Goal: Task Accomplishment & Management: Manage account settings

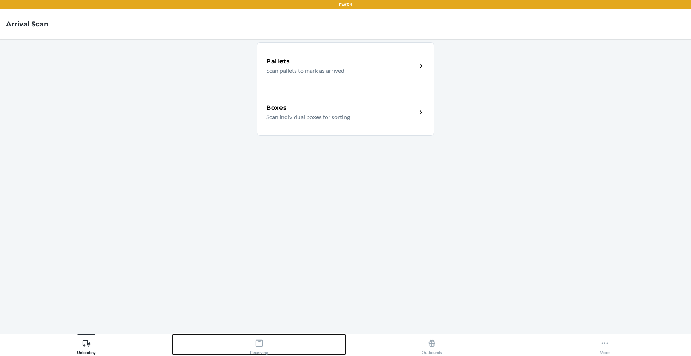
click at [268, 348] on div "Receiving" at bounding box center [259, 345] width 18 height 19
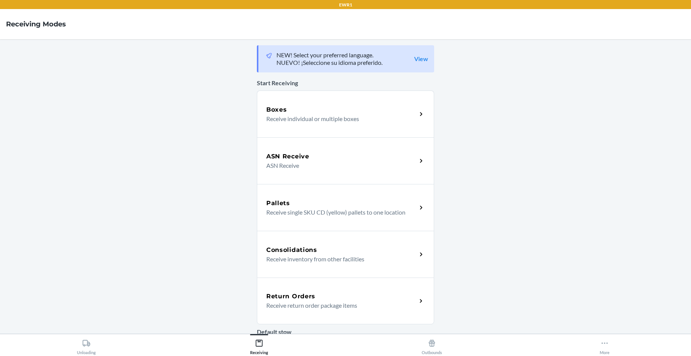
click at [321, 300] on div "Return Orders" at bounding box center [341, 296] width 151 height 9
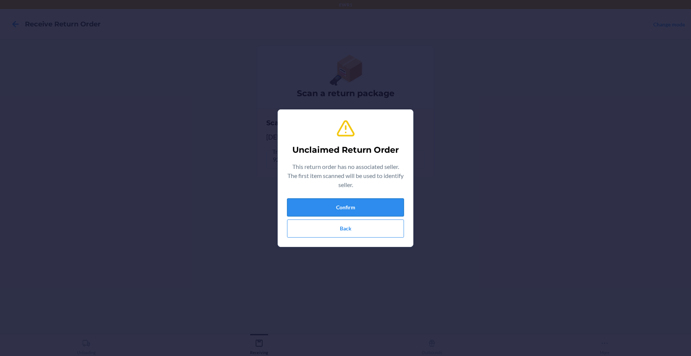
click at [303, 207] on button "Confirm" at bounding box center [345, 208] width 117 height 18
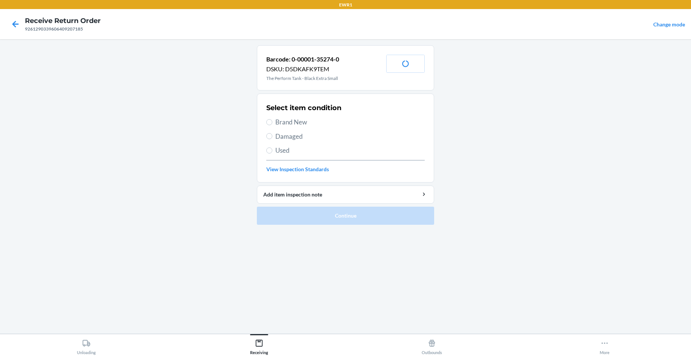
click at [300, 120] on span "Brand New" at bounding box center [350, 122] width 149 height 10
click at [272, 120] on input "Brand New" at bounding box center [269, 122] width 6 height 6
radio input "true"
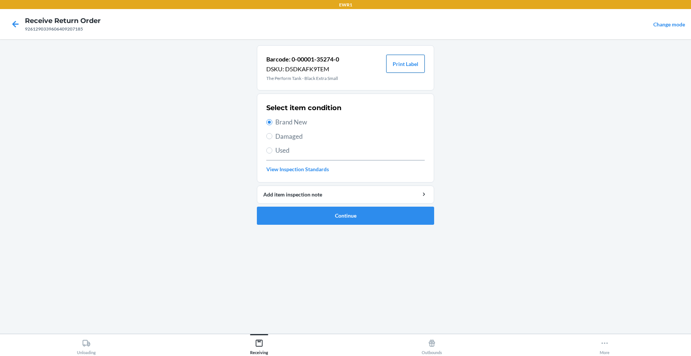
drag, startPoint x: 409, startPoint y: 65, endPoint x: 413, endPoint y: 68, distance: 4.9
click at [410, 66] on button "Print Label" at bounding box center [405, 64] width 38 height 18
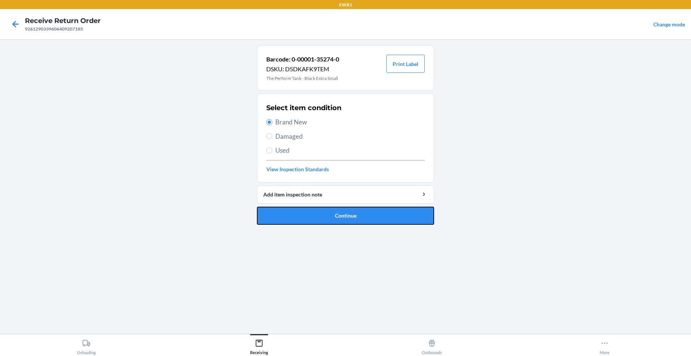
click at [322, 208] on button "Continue" at bounding box center [345, 216] width 177 height 18
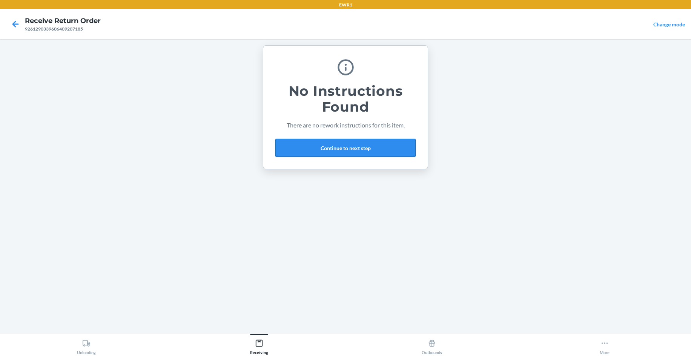
click at [319, 152] on button "Continue to next step" at bounding box center [346, 148] width 140 height 18
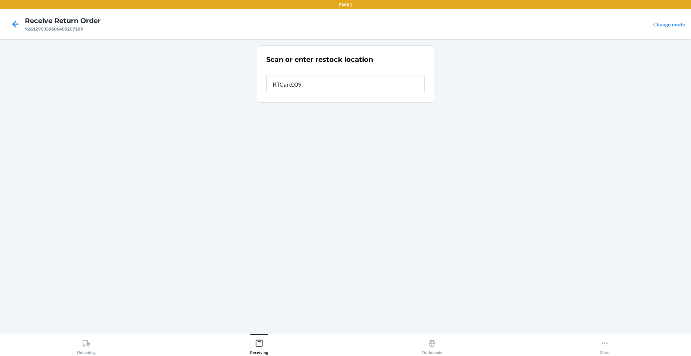
type input "RTCart009"
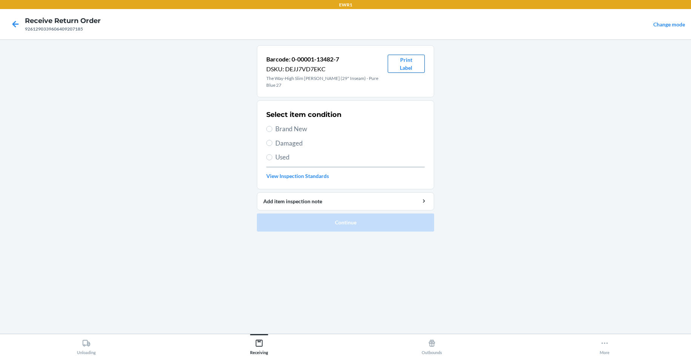
click at [409, 63] on button "Print Label" at bounding box center [406, 64] width 37 height 18
click at [296, 125] on span "Brand New" at bounding box center [350, 129] width 149 height 10
click at [272, 126] on input "Brand New" at bounding box center [269, 129] width 6 height 6
radio input "true"
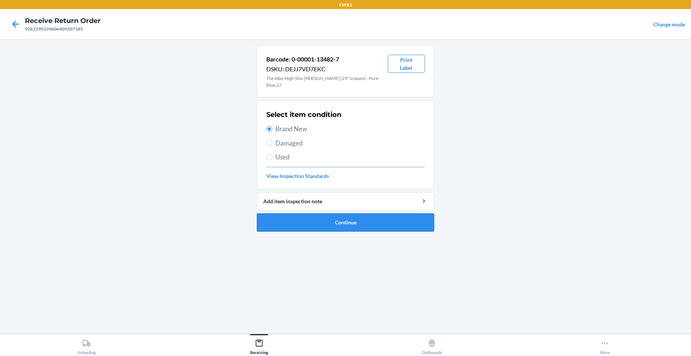
click at [349, 214] on button "Continue" at bounding box center [345, 223] width 177 height 18
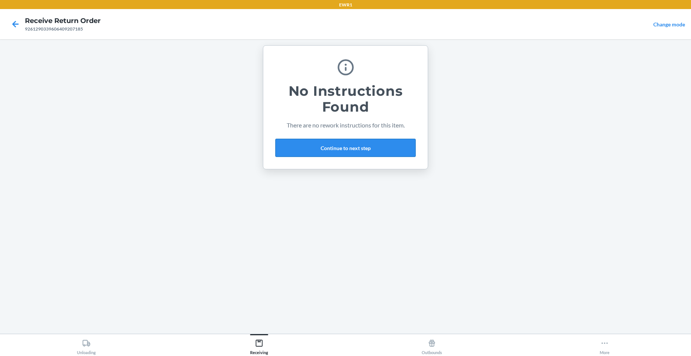
click at [312, 152] on button "Continue to next step" at bounding box center [346, 148] width 140 height 18
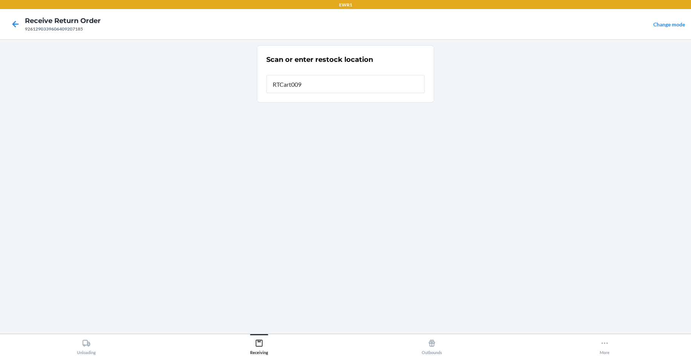
type input "RTCart009"
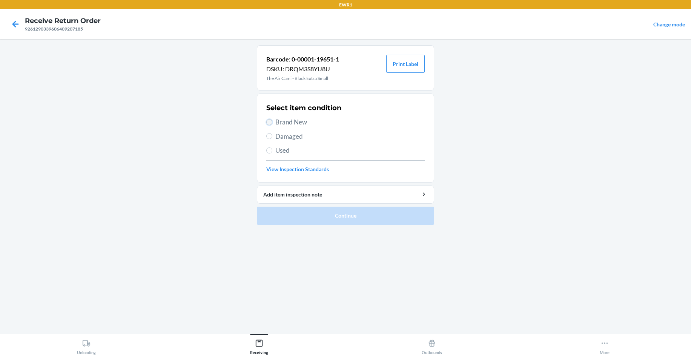
click at [271, 120] on input "Brand New" at bounding box center [269, 122] width 6 height 6
radio input "true"
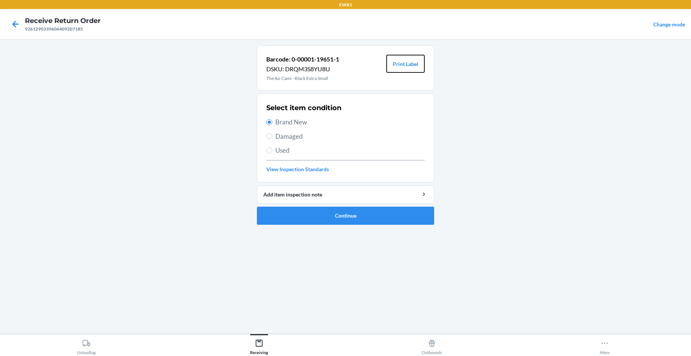
drag, startPoint x: 400, startPoint y: 65, endPoint x: 393, endPoint y: 86, distance: 23.0
click at [400, 65] on button "Print Label" at bounding box center [405, 64] width 38 height 18
click at [349, 219] on button "Continue" at bounding box center [345, 216] width 177 height 18
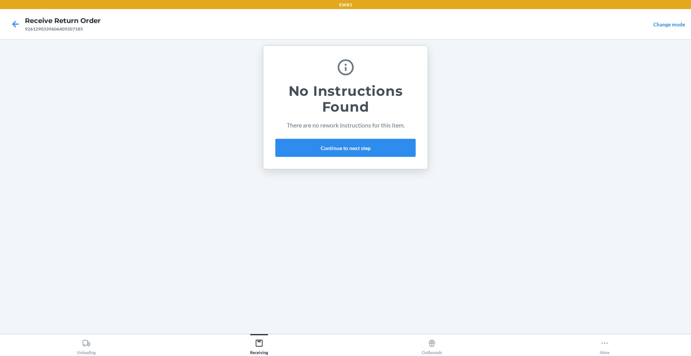
click at [325, 160] on div "No Instructions Found There are no rework instructions for this item. Continue …" at bounding box center [345, 107] width 165 height 124
click at [330, 153] on button "Continue to next step" at bounding box center [346, 148] width 140 height 18
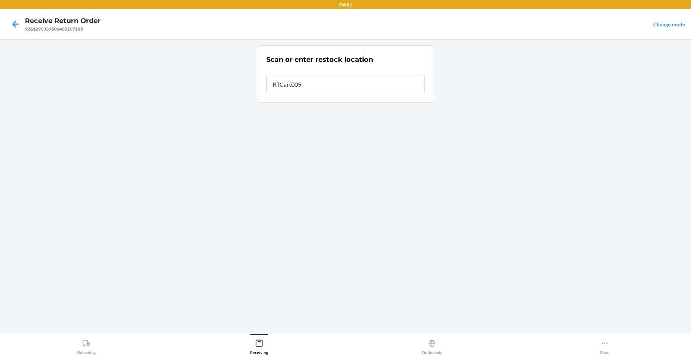
type input "RTCart009"
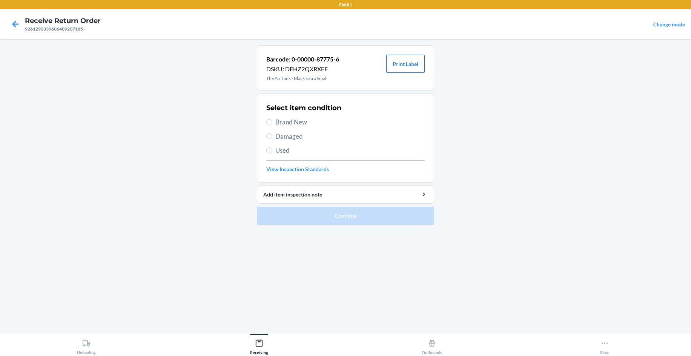
click at [417, 65] on button "Print Label" at bounding box center [405, 64] width 38 height 18
click at [288, 121] on span "Brand New" at bounding box center [350, 122] width 149 height 10
click at [272, 121] on input "Brand New" at bounding box center [269, 122] width 6 height 6
radio input "true"
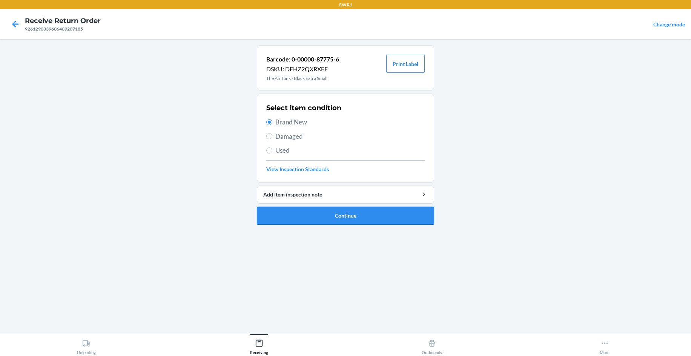
click at [344, 214] on button "Continue" at bounding box center [345, 216] width 177 height 18
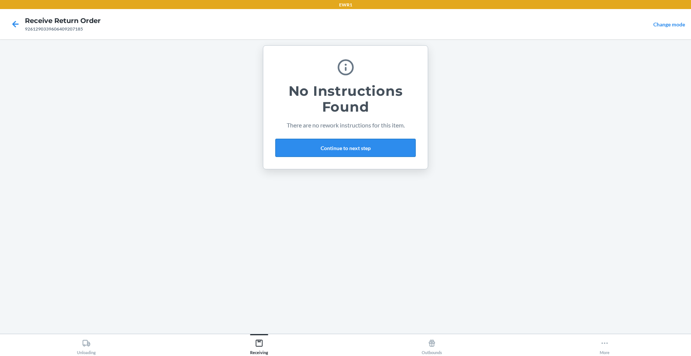
click at [369, 152] on button "Continue to next step" at bounding box center [346, 148] width 140 height 18
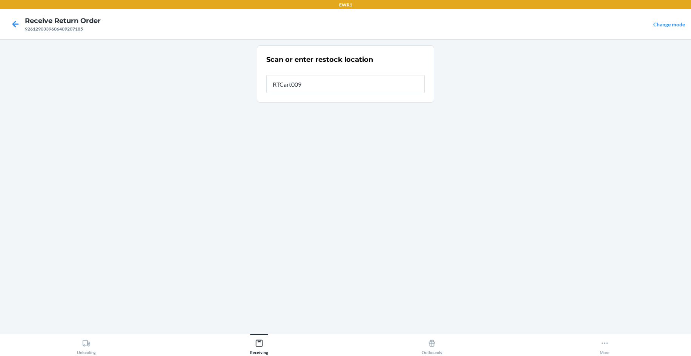
type input "RTCart009"
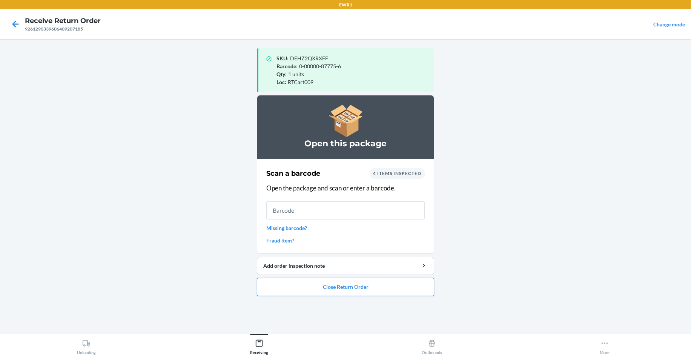
click at [387, 287] on button "Close Return Order" at bounding box center [345, 287] width 177 height 18
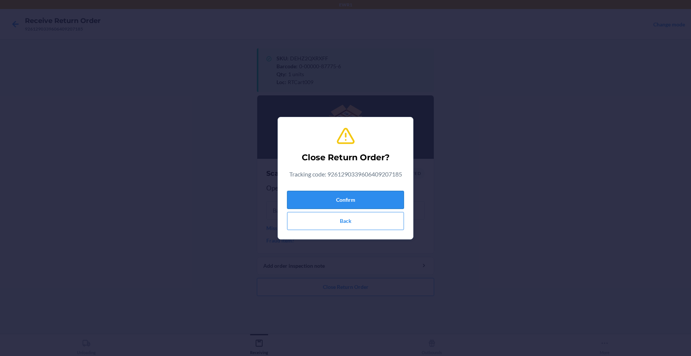
click at [368, 204] on button "Confirm" at bounding box center [345, 200] width 117 height 18
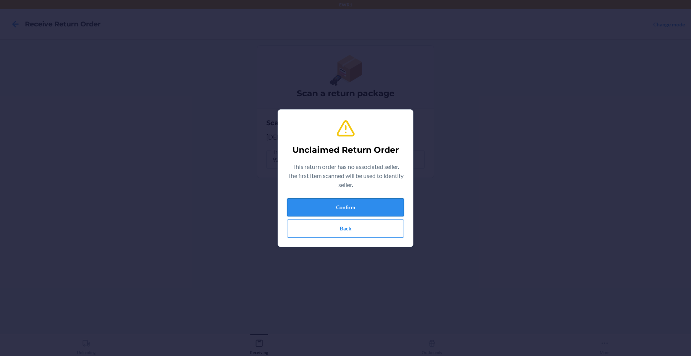
click at [372, 199] on button "Confirm" at bounding box center [345, 208] width 117 height 18
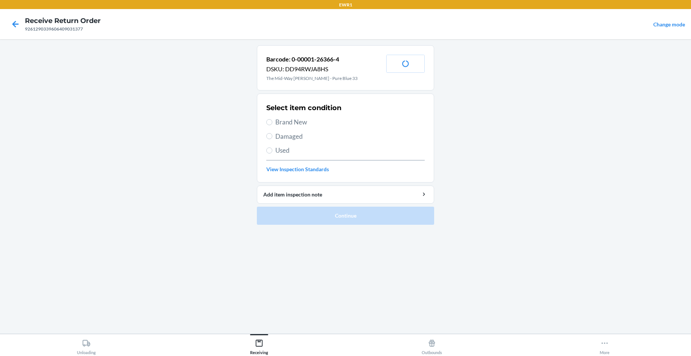
drag, startPoint x: 306, startPoint y: 121, endPoint x: 345, endPoint y: 109, distance: 40.7
click at [308, 120] on span "Brand New" at bounding box center [350, 122] width 149 height 10
click at [272, 120] on input "Brand New" at bounding box center [269, 122] width 6 height 6
radio input "true"
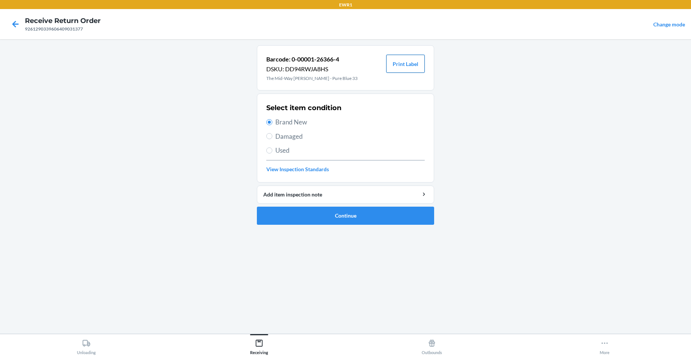
click at [402, 65] on button "Print Label" at bounding box center [405, 64] width 38 height 18
click at [398, 225] on button "Continue" at bounding box center [345, 216] width 177 height 18
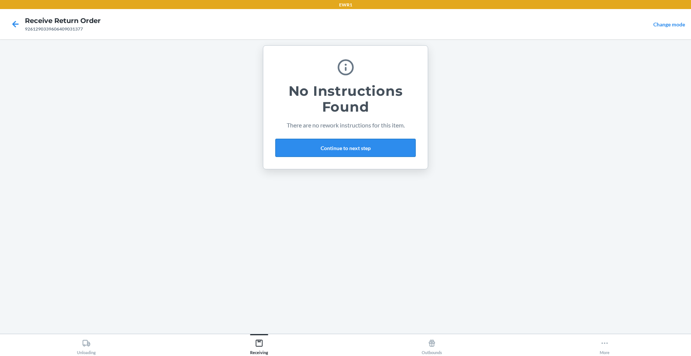
click at [331, 147] on button "Continue to next step" at bounding box center [346, 148] width 140 height 18
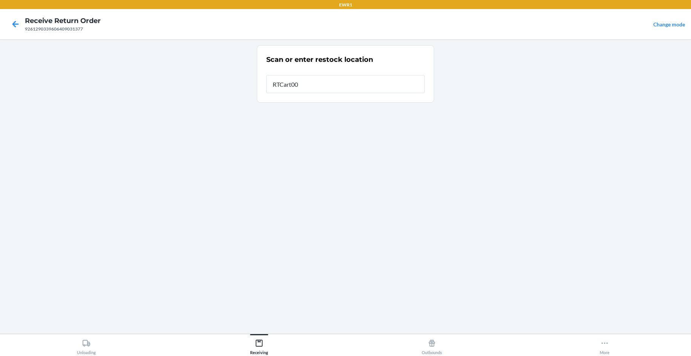
type input "RTCart009"
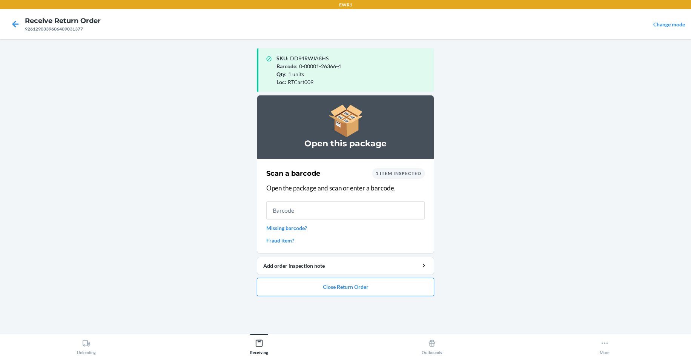
click at [422, 294] on button "Close Return Order" at bounding box center [345, 287] width 177 height 18
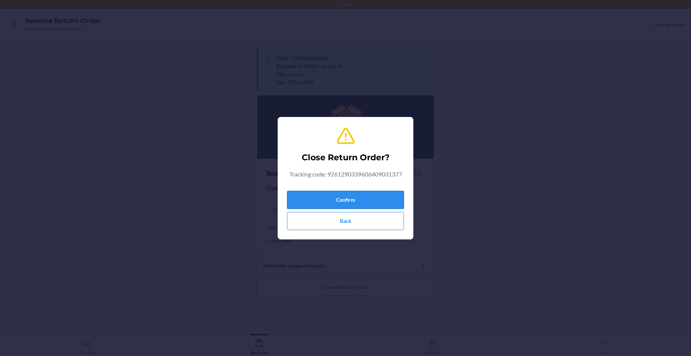
click at [376, 202] on button "Confirm" at bounding box center [345, 200] width 117 height 18
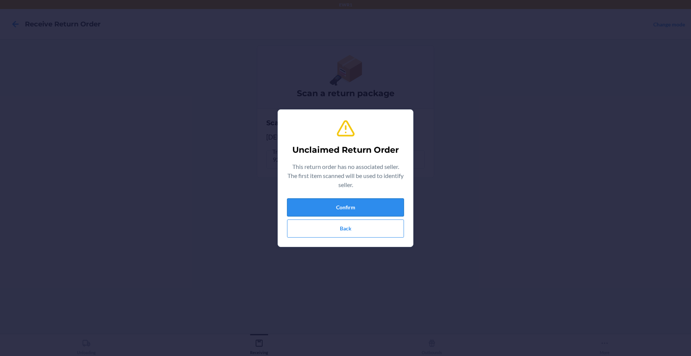
click at [372, 203] on button "Confirm" at bounding box center [345, 208] width 117 height 18
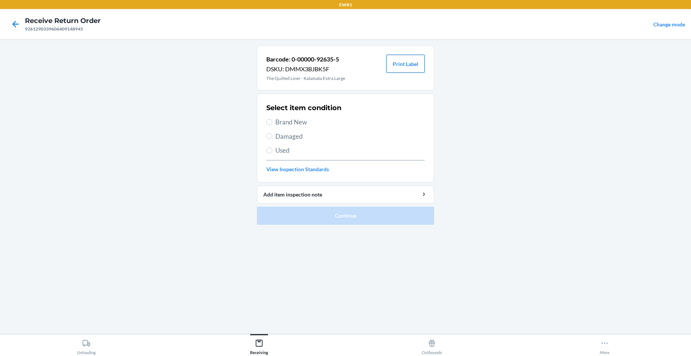
click at [401, 55] on button "Print Label" at bounding box center [405, 64] width 38 height 18
click at [309, 125] on span "Brand New" at bounding box center [350, 122] width 149 height 10
click at [272, 125] on input "Brand New" at bounding box center [269, 122] width 6 height 6
radio input "true"
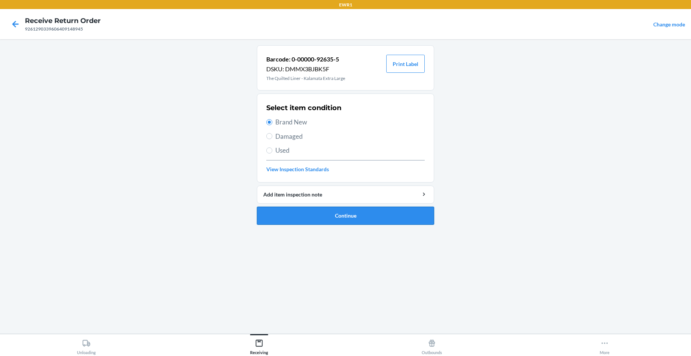
click at [375, 217] on button "Continue" at bounding box center [345, 216] width 177 height 18
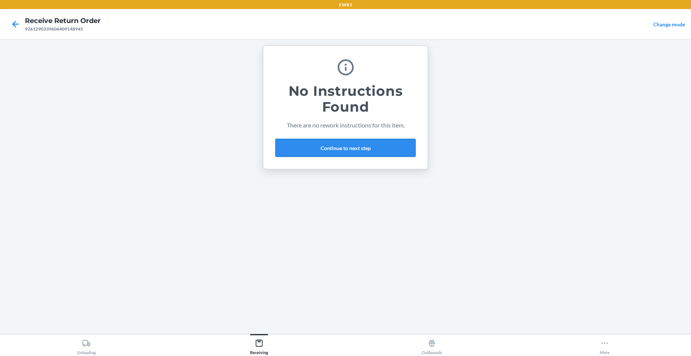
click at [352, 149] on button "Continue to next step" at bounding box center [346, 148] width 140 height 18
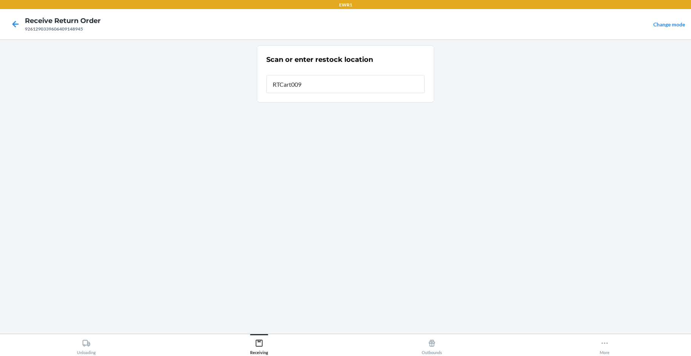
type input "RTCart009"
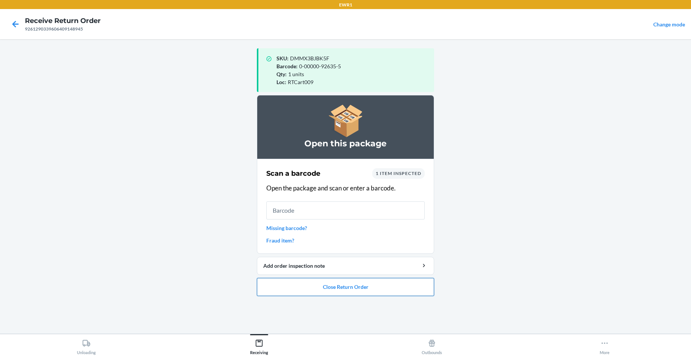
drag, startPoint x: 299, startPoint y: 295, endPoint x: 303, endPoint y: 292, distance: 4.7
click at [302, 293] on button "Close Return Order" at bounding box center [345, 287] width 177 height 18
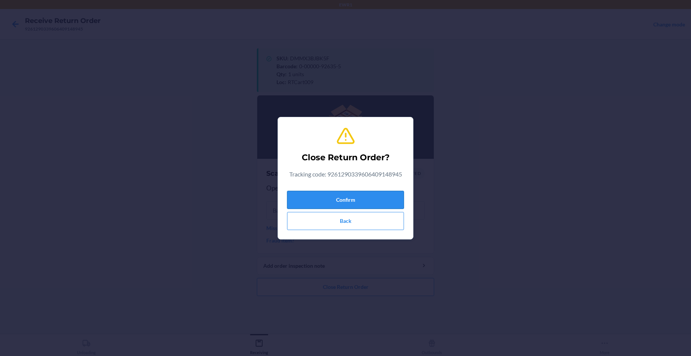
click at [374, 196] on button "Confirm" at bounding box center [345, 200] width 117 height 18
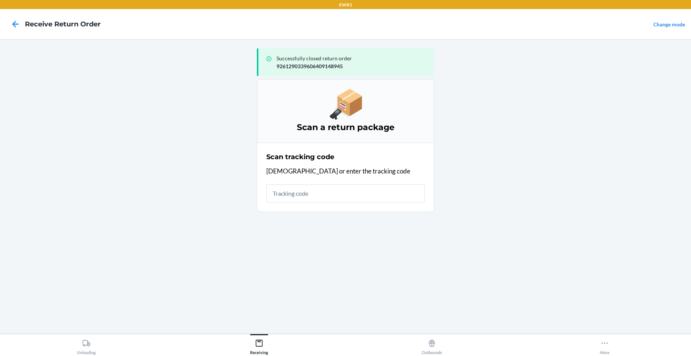
drag, startPoint x: 617, startPoint y: 309, endPoint x: 611, endPoint y: 302, distance: 9.4
click at [617, 309] on main "Successfully closed return order 9261290339606409148945 Scan a return package S…" at bounding box center [345, 186] width 691 height 295
click at [291, 195] on input "text" at bounding box center [345, 194] width 159 height 18
type input "00000000010114751248"
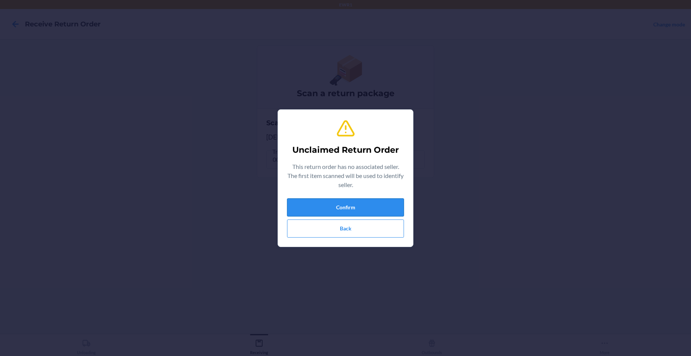
click at [324, 208] on button "Confirm" at bounding box center [345, 208] width 117 height 18
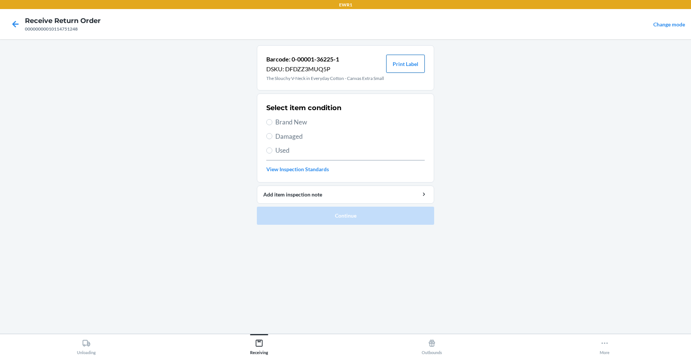
click at [403, 67] on button "Print Label" at bounding box center [405, 64] width 38 height 18
click at [298, 118] on span "Brand New" at bounding box center [350, 122] width 149 height 10
click at [272, 119] on input "Brand New" at bounding box center [269, 122] width 6 height 6
radio input "true"
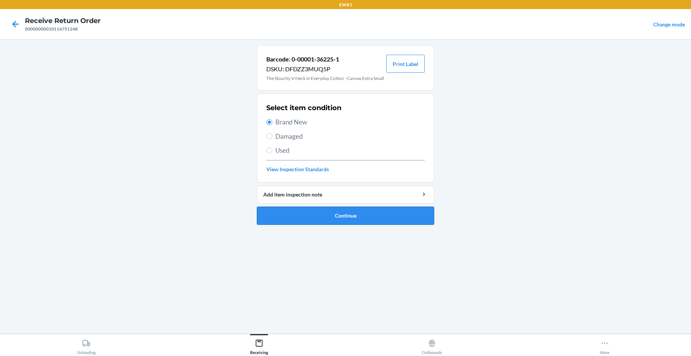
click at [351, 219] on button "Continue" at bounding box center [345, 216] width 177 height 18
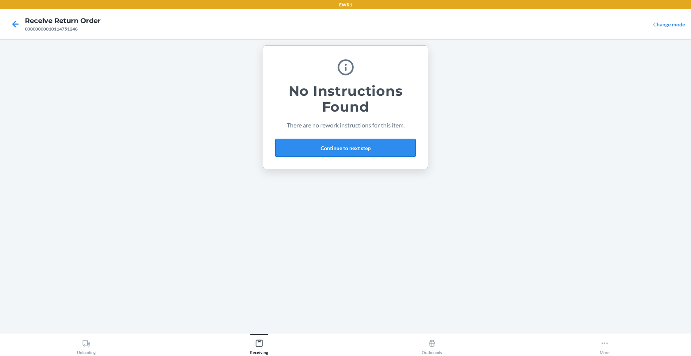
click at [320, 146] on button "Continue to next step" at bounding box center [346, 148] width 140 height 18
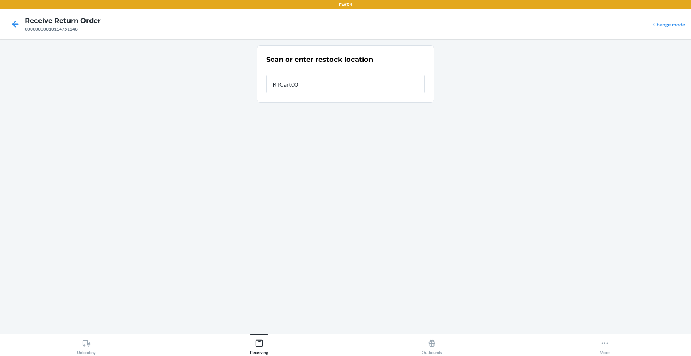
type input "RTCart009"
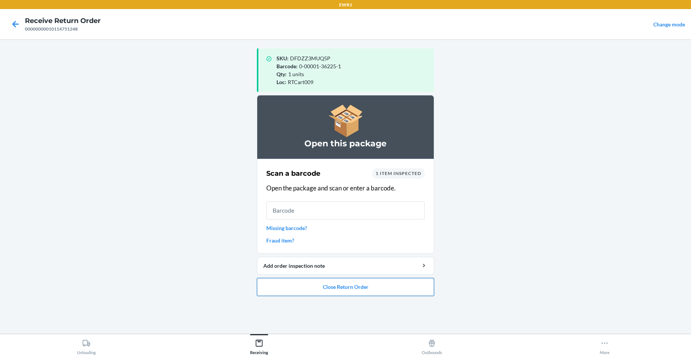
drag, startPoint x: 390, startPoint y: 284, endPoint x: 389, endPoint y: 280, distance: 4.6
click at [389, 282] on button "Close Return Order" at bounding box center [345, 287] width 177 height 18
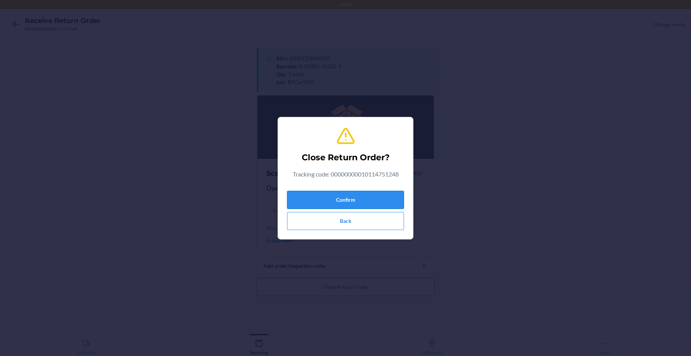
click at [393, 195] on button "Confirm" at bounding box center [345, 200] width 117 height 18
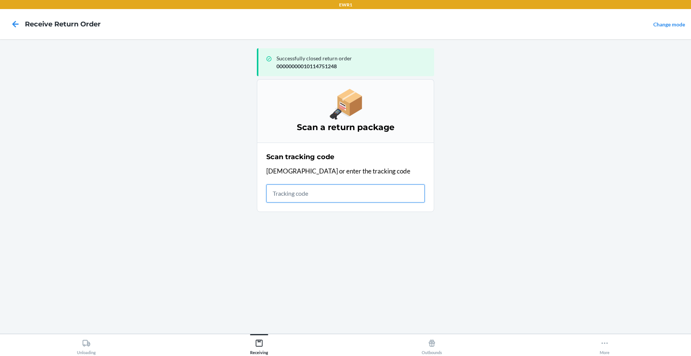
drag, startPoint x: 346, startPoint y: 361, endPoint x: 331, endPoint y: 190, distance: 171.6
click at [331, 190] on input "text" at bounding box center [345, 194] width 159 height 18
click at [365, 200] on input "text" at bounding box center [345, 194] width 159 height 18
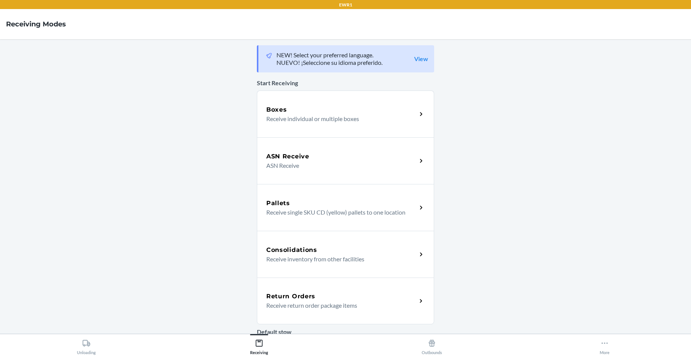
click at [362, 297] on div "Return Orders" at bounding box center [341, 296] width 151 height 9
click at [417, 301] on icon at bounding box center [421, 301] width 9 height 9
click at [491, 310] on main "NEW! Select your preferred language. NUEVO! ¡Seleccione su idioma preferido. Vi…" at bounding box center [345, 186] width 691 height 295
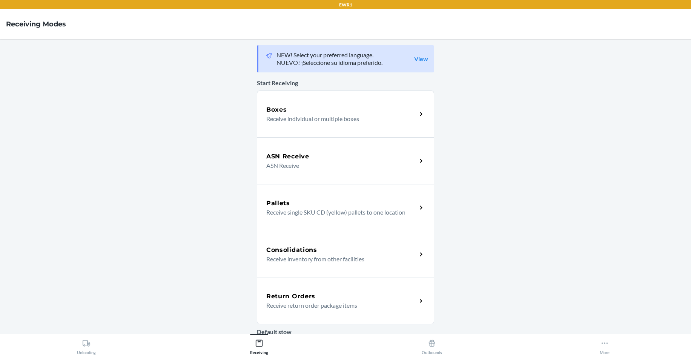
click at [491, 310] on main "NEW! Select your preferred language. NUEVO! ¡Seleccione su idioma preferido. Vi…" at bounding box center [345, 186] width 691 height 295
drag, startPoint x: 179, startPoint y: 199, endPoint x: 185, endPoint y: 191, distance: 9.7
click at [183, 199] on main "NEW! Select your preferred language. NUEVO! ¡Seleccione su idioma preferido. Vi…" at bounding box center [345, 186] width 691 height 295
click at [371, 295] on div "Return Orders" at bounding box center [341, 296] width 151 height 9
drag, startPoint x: 456, startPoint y: 17, endPoint x: 595, endPoint y: 175, distance: 210.8
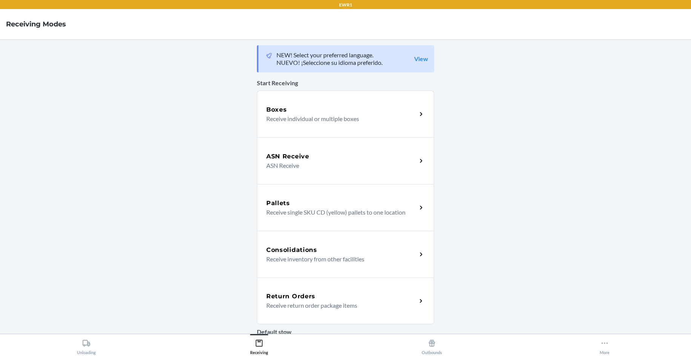
click at [562, 196] on main "NEW! Select your preferred language. NUEVO! ¡Seleccione su idioma preferido. Vi…" at bounding box center [345, 186] width 691 height 295
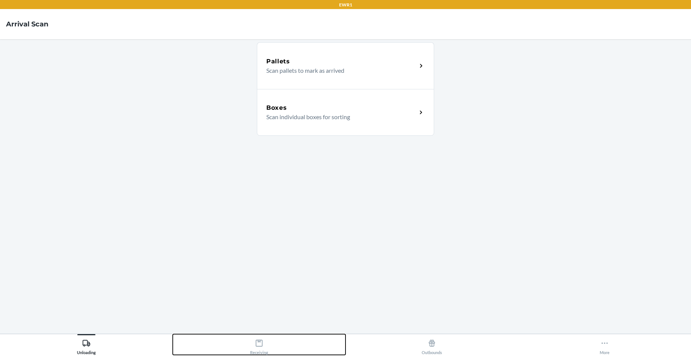
click at [254, 341] on div "Receiving" at bounding box center [259, 345] width 18 height 19
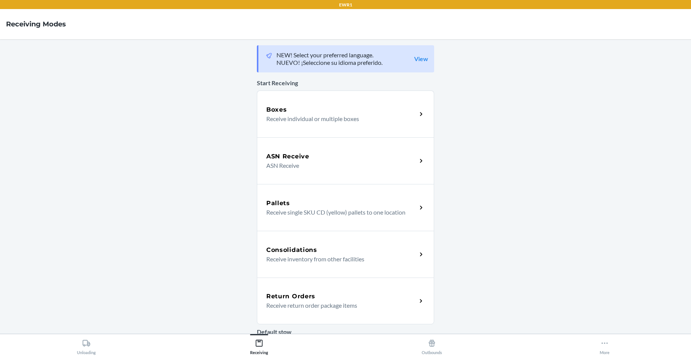
click at [305, 298] on h5 "Return Orders" at bounding box center [290, 296] width 49 height 9
click at [189, 185] on main "NEW! Select your preferred language. NUEVO! ¡Seleccione su idioma preferido. Vi…" at bounding box center [345, 186] width 691 height 295
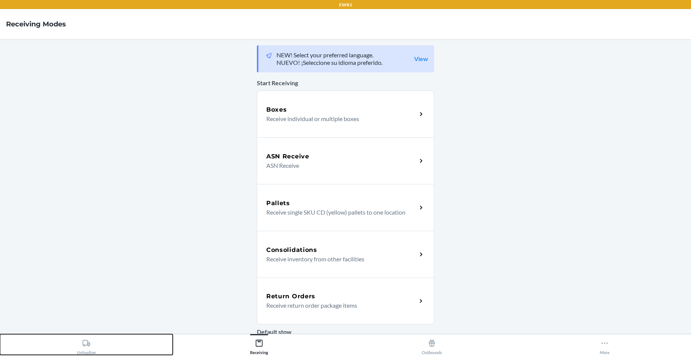
click at [92, 343] on div "Unloading" at bounding box center [86, 345] width 19 height 19
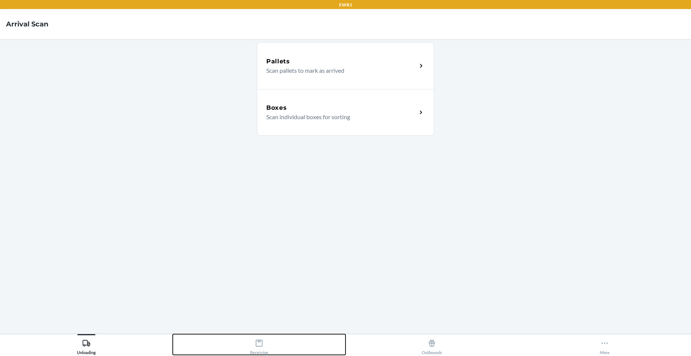
click at [250, 343] on div "Receiving" at bounding box center [259, 345] width 18 height 19
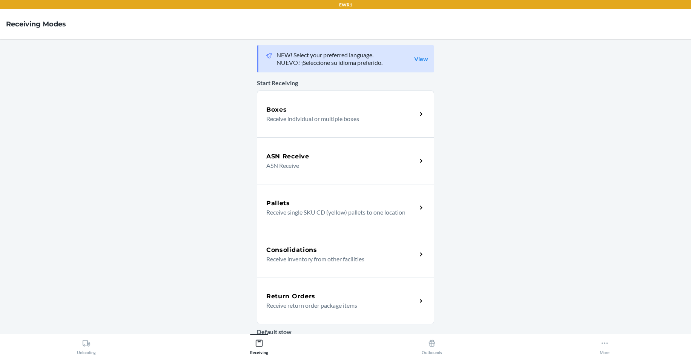
click at [424, 297] on div "Return Orders Receive return order package items" at bounding box center [345, 301] width 177 height 47
click at [274, 302] on p "Receive return order package items" at bounding box center [338, 305] width 145 height 9
click at [275, 302] on p "Receive return order package items" at bounding box center [338, 305] width 145 height 9
click at [276, 303] on p "Receive return order package items" at bounding box center [338, 305] width 145 height 9
click at [420, 304] on icon at bounding box center [421, 301] width 9 height 9
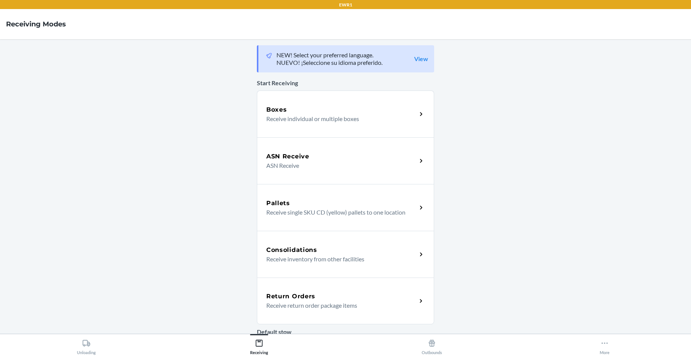
click at [420, 57] on link "View" at bounding box center [421, 59] width 14 height 8
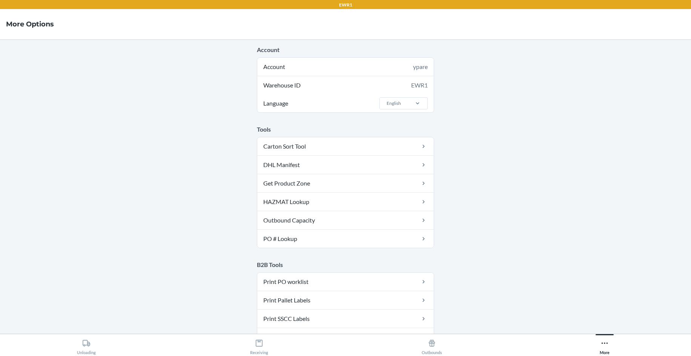
click at [348, 117] on main "Account Account ypare Warehouse ID EWR1 Language English Tools Carton Sort Tool…" at bounding box center [345, 186] width 691 height 295
click at [487, 112] on main "Account Account ypare Warehouse ID EWR1 Language English Tools Carton Sort Tool…" at bounding box center [345, 186] width 691 height 295
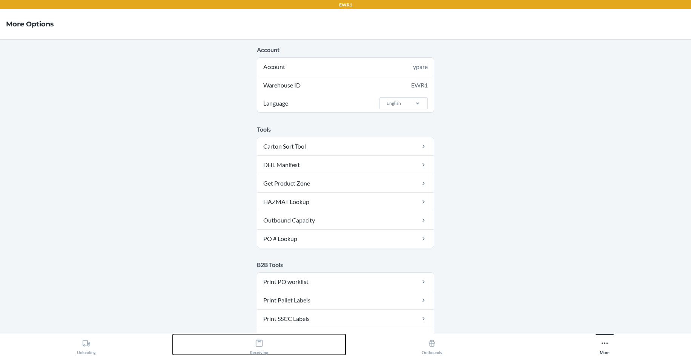
click at [248, 343] on button "Receiving" at bounding box center [259, 344] width 173 height 21
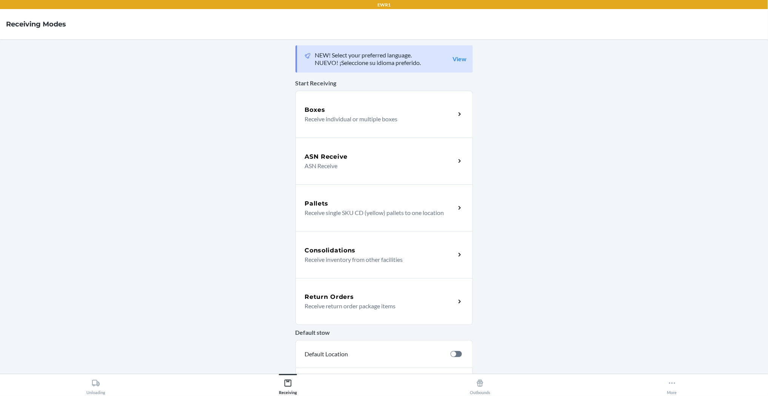
click at [380, 297] on div "Return Orders" at bounding box center [380, 296] width 151 height 9
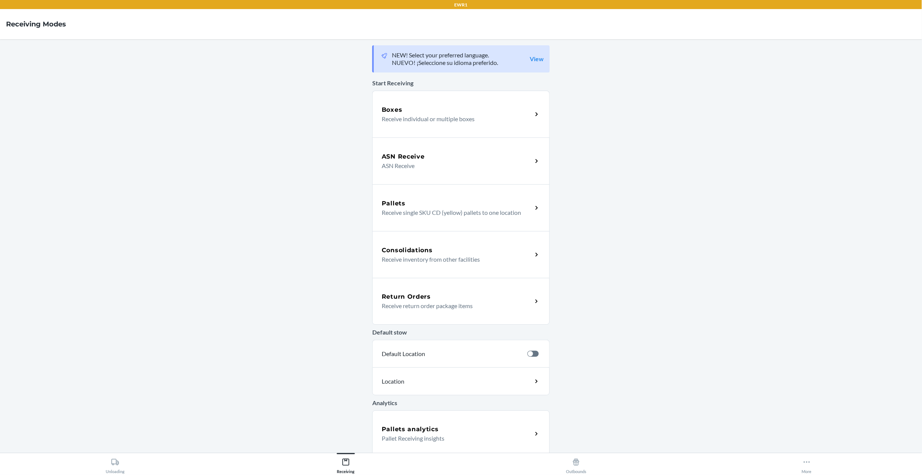
click at [453, 297] on div "Return Orders" at bounding box center [457, 296] width 151 height 9
click at [441, 294] on div "Return Orders" at bounding box center [457, 296] width 151 height 9
click at [482, 303] on p "Receive return order package items" at bounding box center [454, 305] width 145 height 9
click at [459, 294] on div "Return Orders" at bounding box center [457, 296] width 151 height 9
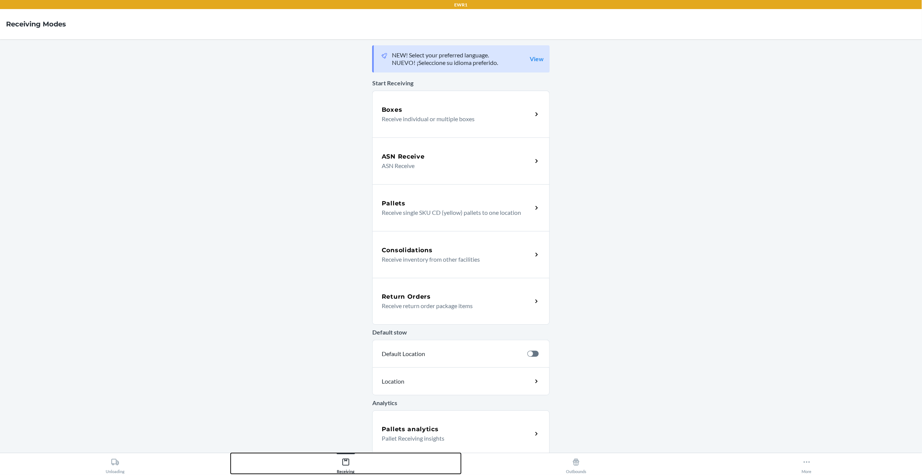
click at [346, 457] on div "Receiving" at bounding box center [346, 464] width 18 height 19
click at [343, 426] on main "NEW! Select your preferred language. NUEVO! ¡Seleccione su idioma preferido. Vi…" at bounding box center [461, 245] width 922 height 413
click at [343, 461] on icon at bounding box center [345, 462] width 7 height 7
click at [436, 300] on div "Return Orders" at bounding box center [457, 296] width 151 height 9
click at [535, 304] on icon at bounding box center [536, 301] width 9 height 9
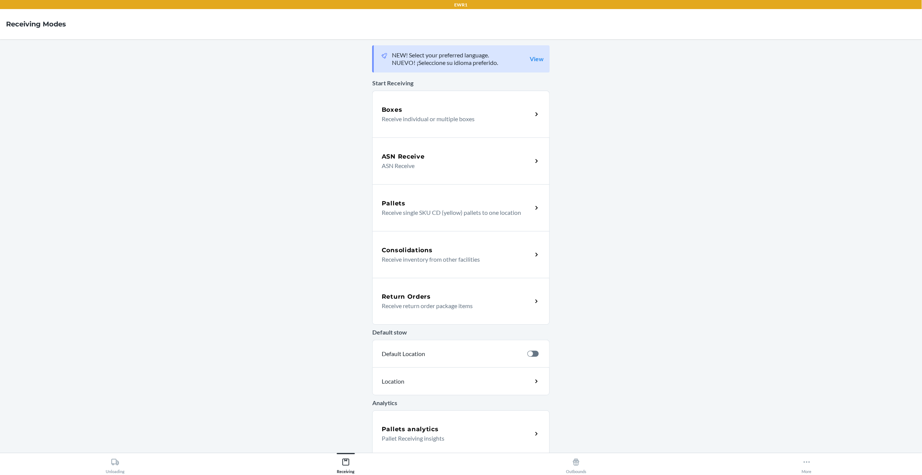
click at [454, 313] on div "Return Orders Receive return order package items" at bounding box center [460, 301] width 177 height 47
click at [533, 299] on icon at bounding box center [536, 301] width 9 height 9
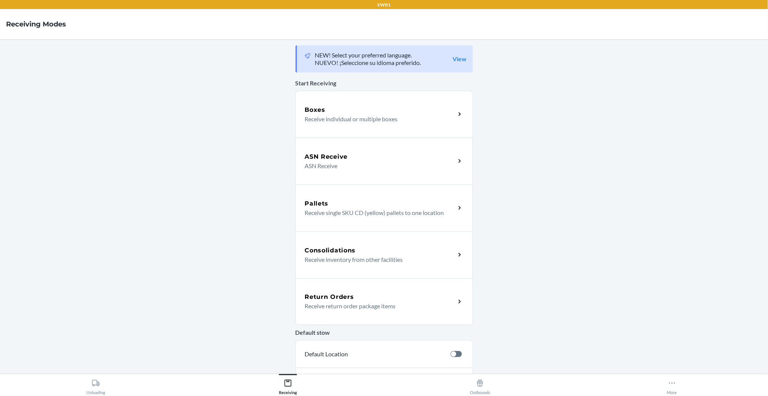
click at [391, 58] on p "NEW! Select your preferred language." at bounding box center [368, 55] width 106 height 8
click at [476, 384] on icon at bounding box center [480, 383] width 8 height 8
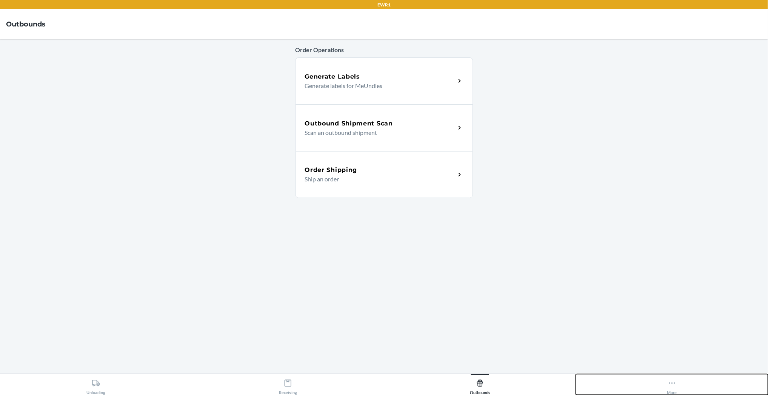
click at [667, 383] on button "More" at bounding box center [672, 384] width 192 height 21
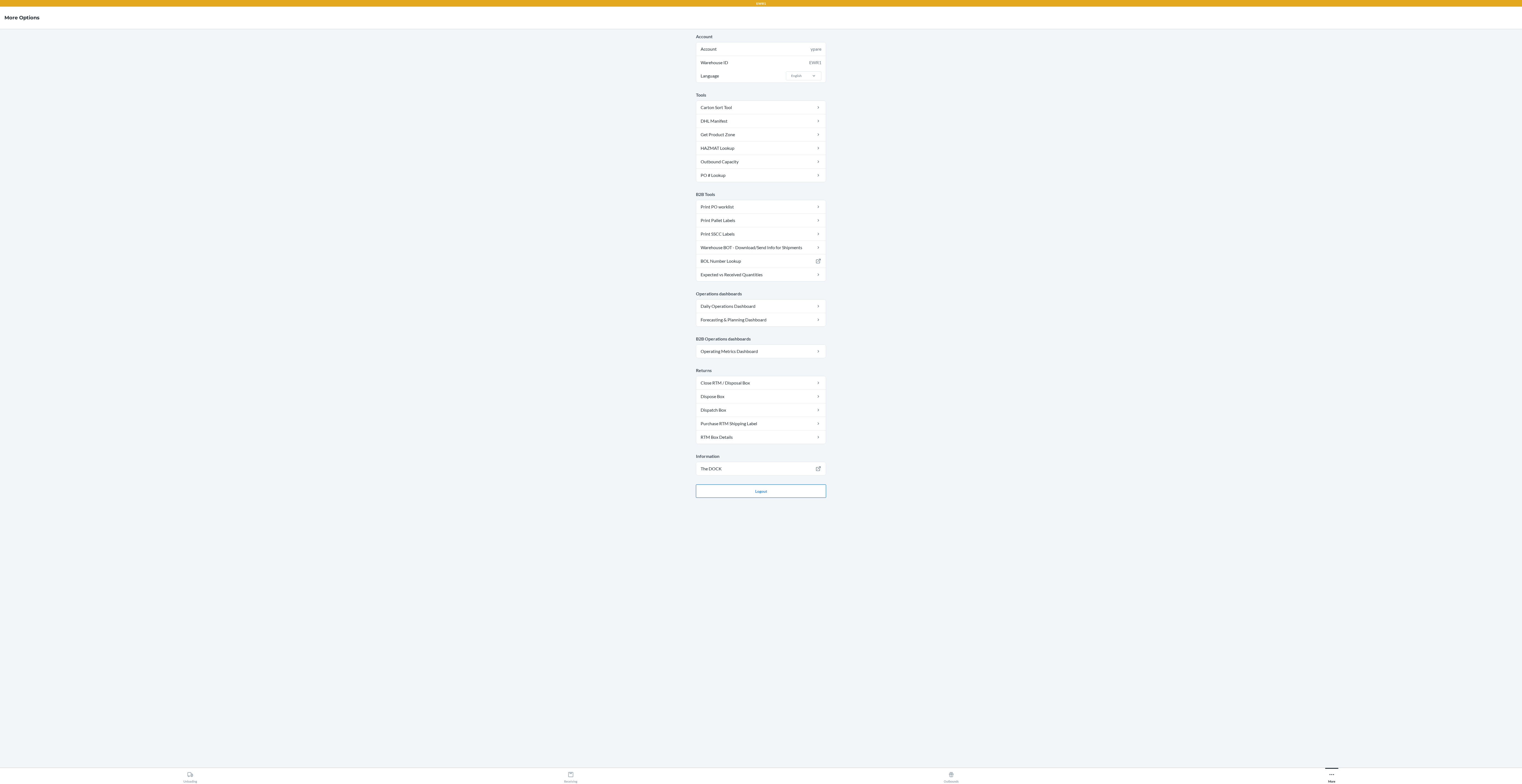
click at [676, 348] on button "Logout" at bounding box center [760, 491] width 130 height 13
